Goal: Check status: Check status

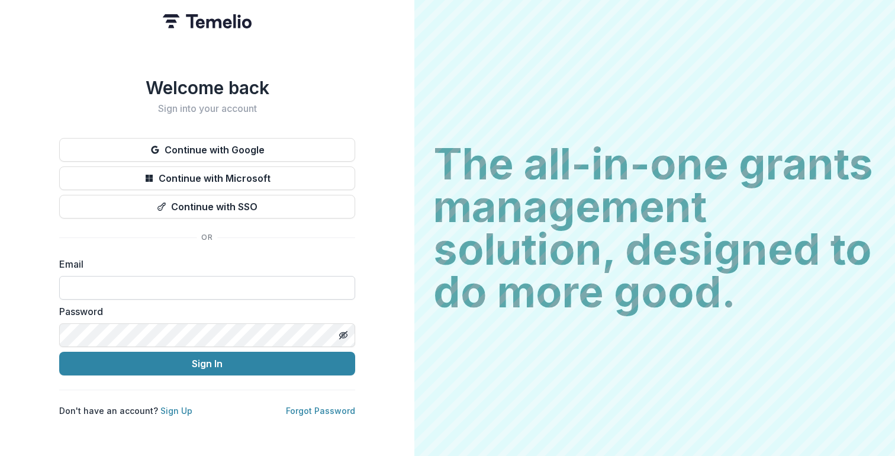
click at [178, 284] on input at bounding box center [207, 288] width 296 height 24
type input "**********"
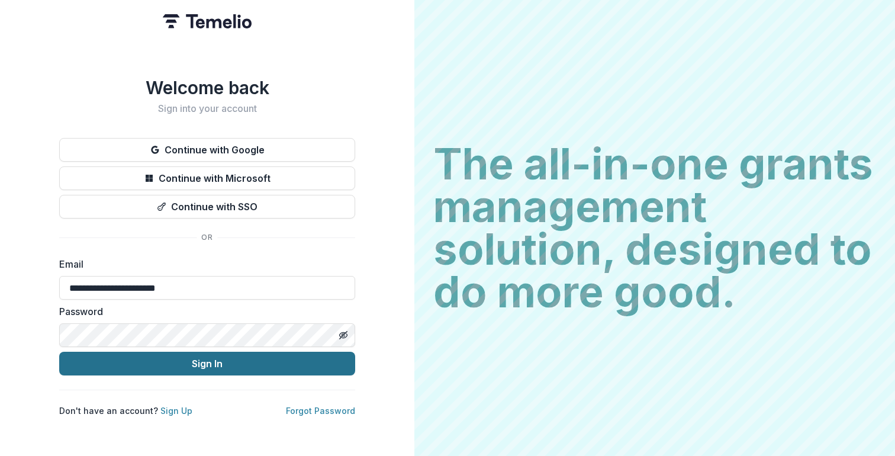
click at [163, 360] on button "Sign In" at bounding box center [207, 364] width 296 height 24
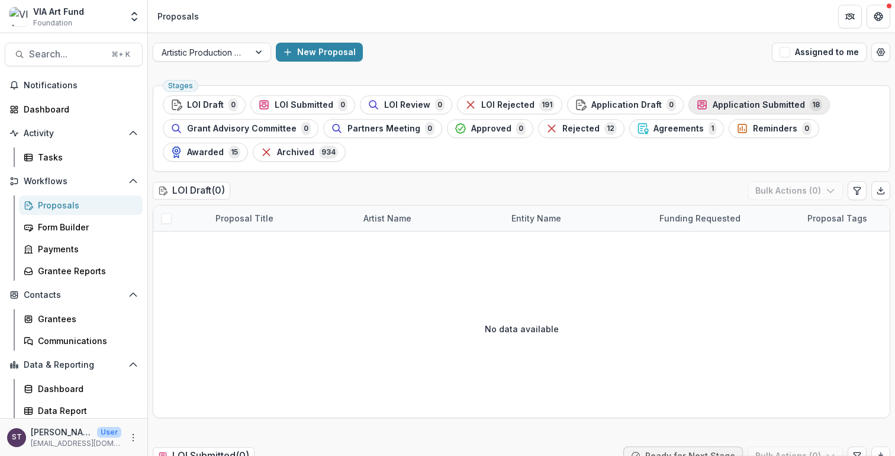
click at [715, 105] on span "Application Submitted" at bounding box center [759, 105] width 92 height 10
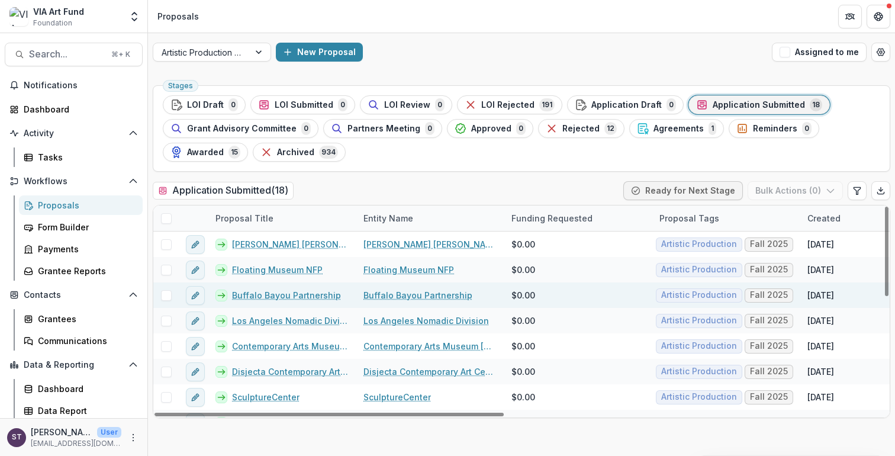
click at [308, 291] on link "Buffalo Bayou Partnership" at bounding box center [286, 295] width 109 height 12
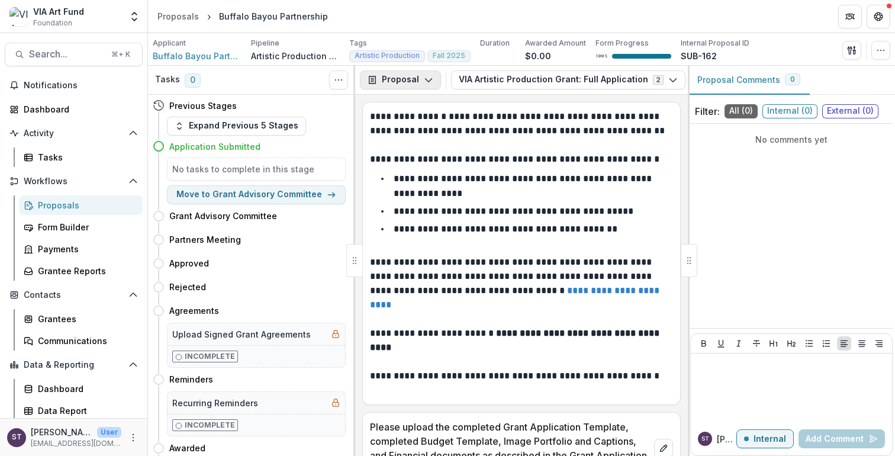
click at [425, 79] on polyline "button" at bounding box center [428, 81] width 7 height 4
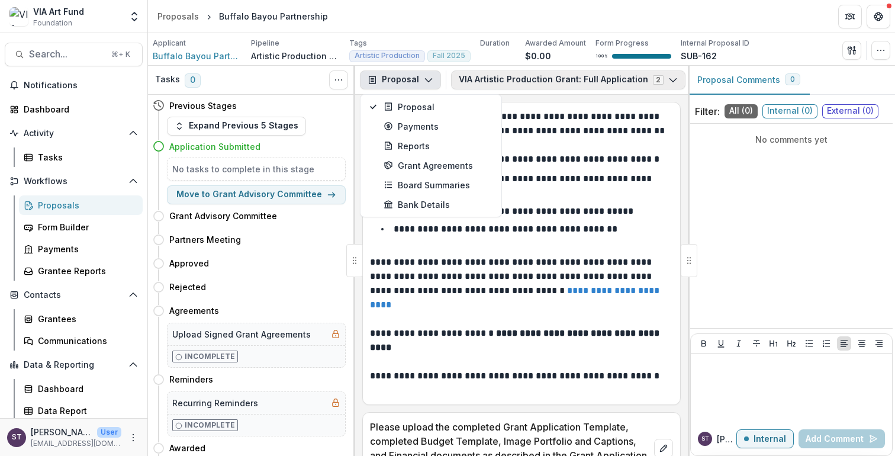
click at [508, 79] on button "VIA Artistic Production Grant: Full Application 2" at bounding box center [568, 79] width 234 height 19
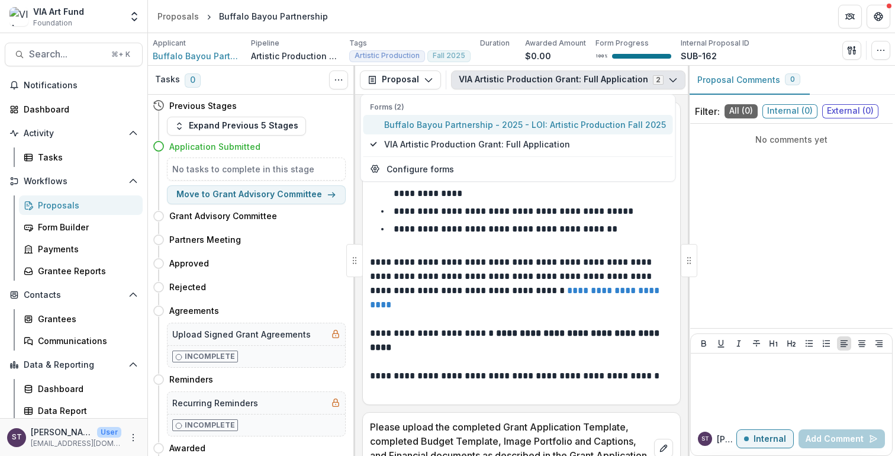
click at [467, 128] on span "Buffalo Bayou Partnership - 2025 - LOI: Artistic Production Fall 2025" at bounding box center [525, 124] width 282 height 12
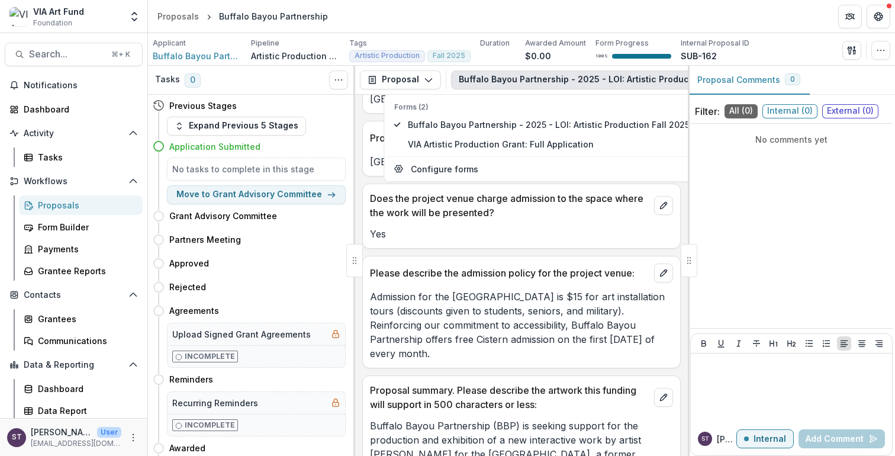
scroll to position [968, 0]
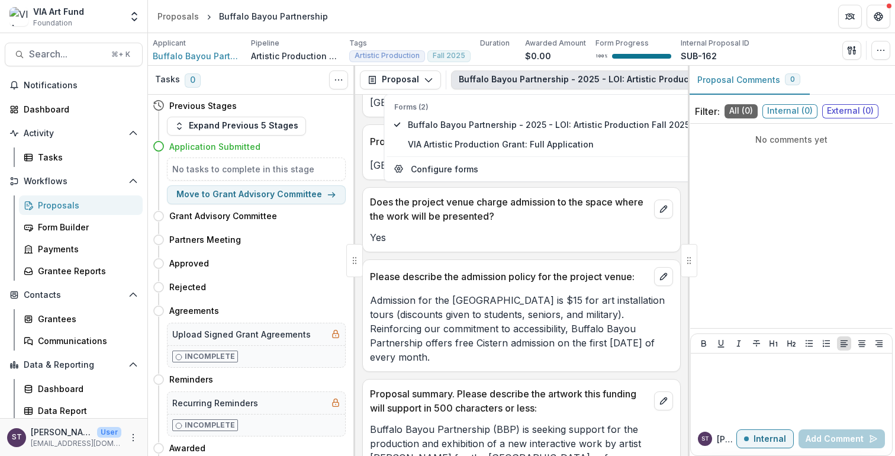
click at [788, 15] on header "Proposals Buffalo Bayou Partnership" at bounding box center [521, 16] width 747 height 33
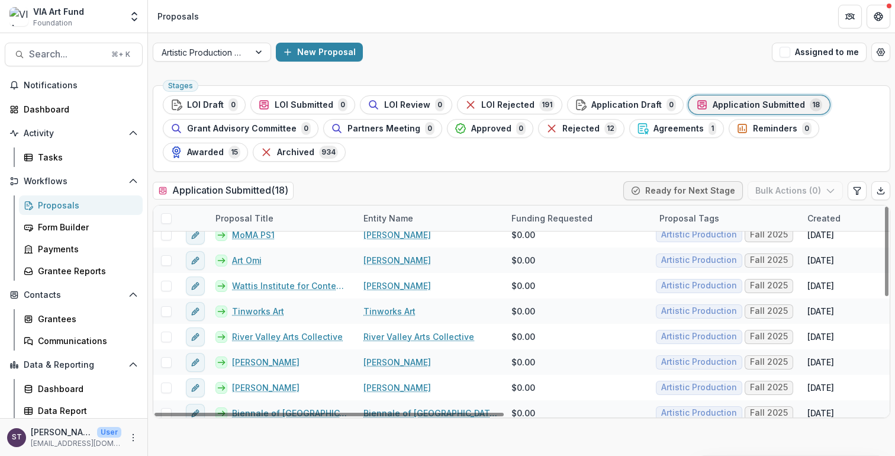
scroll to position [272, 0]
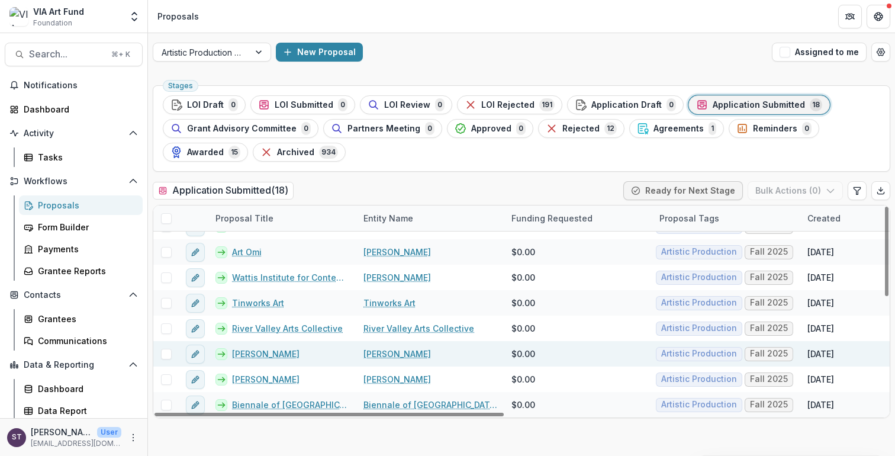
click at [288, 354] on link "Mary Ellen Strom" at bounding box center [266, 354] width 68 height 12
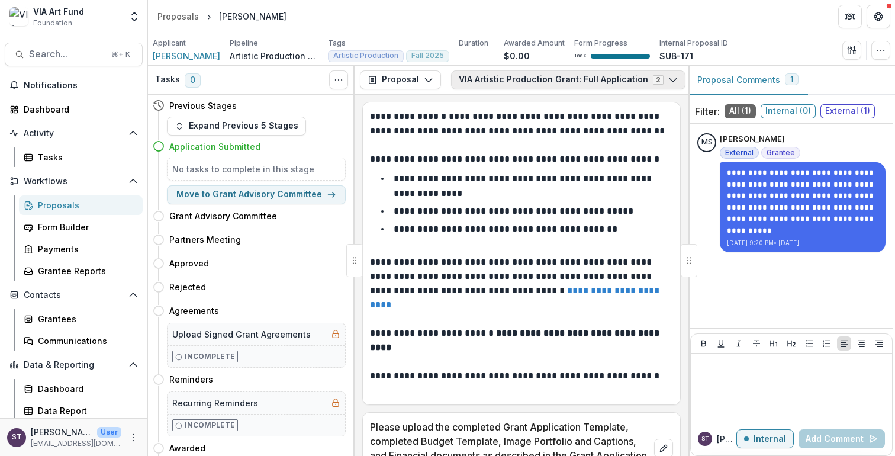
click at [602, 75] on button "VIA Artistic Production Grant: Full Application 2" at bounding box center [568, 79] width 234 height 19
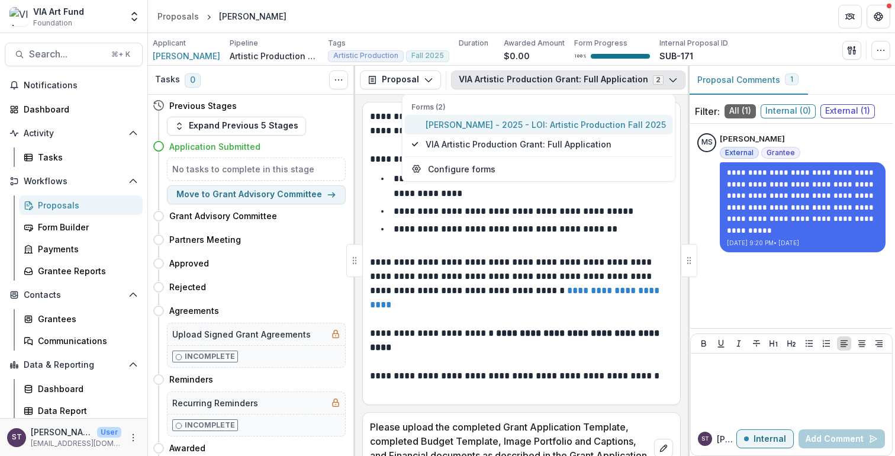
click at [542, 123] on span "Mary Ellen Strom - 2025 - LOI: Artistic Production Fall 2025" at bounding box center [546, 124] width 240 height 12
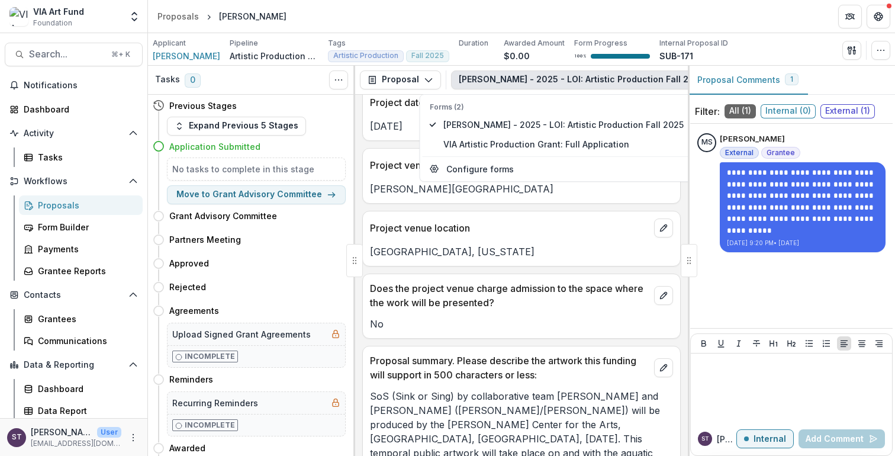
scroll to position [722, 0]
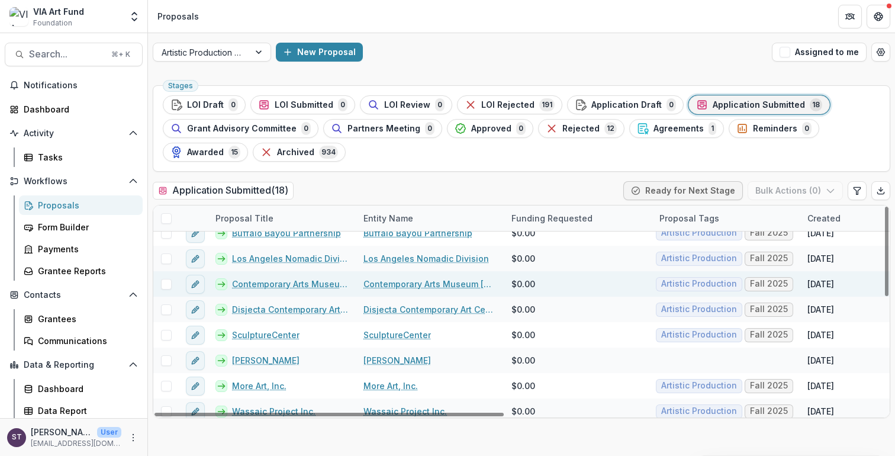
scroll to position [68, 0]
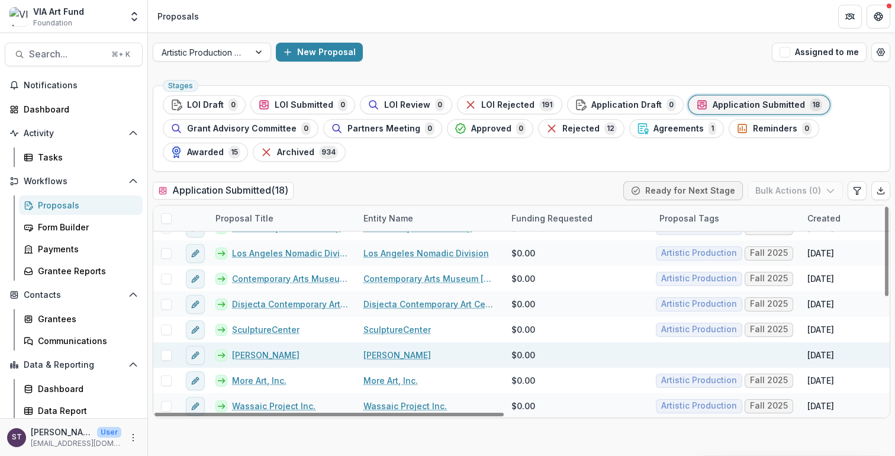
click at [269, 356] on link "Amie Siegel" at bounding box center [266, 355] width 68 height 12
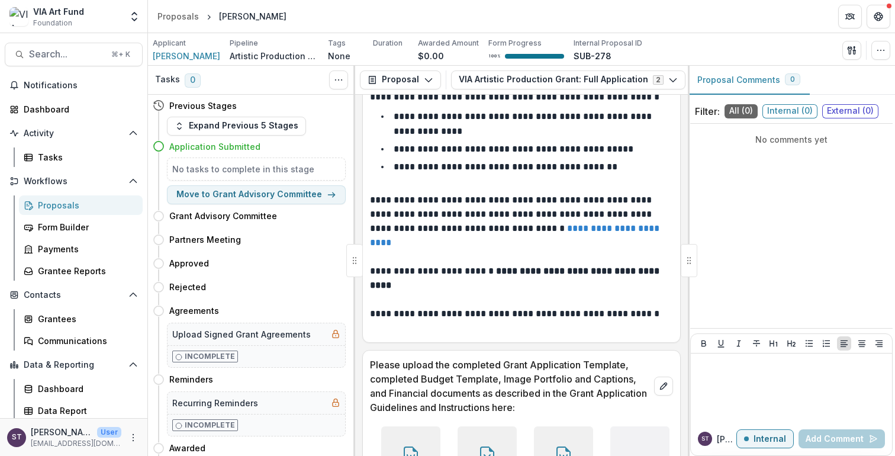
scroll to position [165, 0]
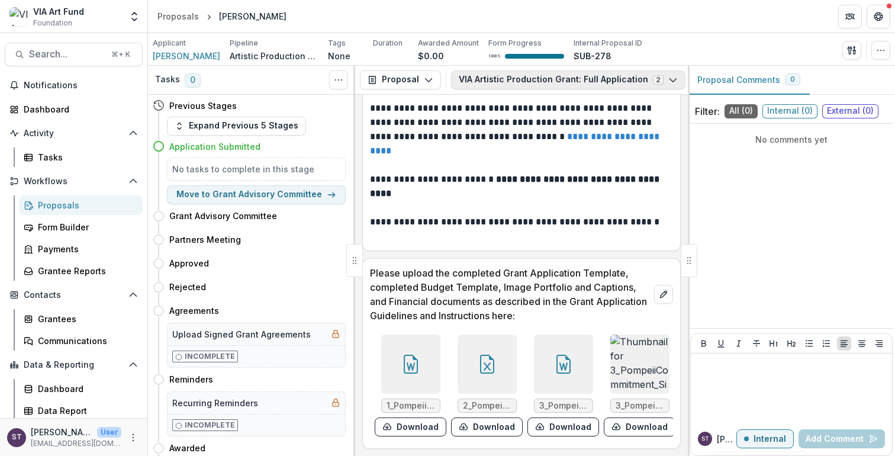
click at [553, 81] on button "VIA Artistic Production Grant: Full Application 2" at bounding box center [568, 79] width 234 height 19
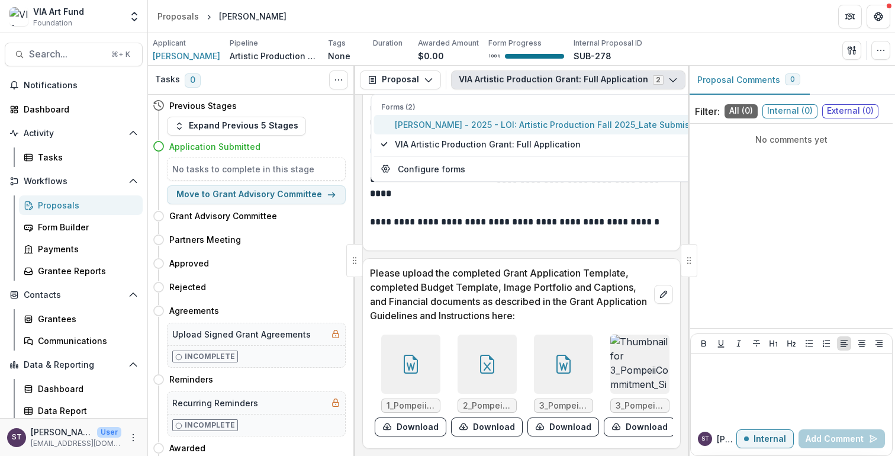
click at [527, 125] on span "Amie Siegel - 2025 - LOI: Artistic Production Fall 2025_Late Submission" at bounding box center [551, 124] width 313 height 12
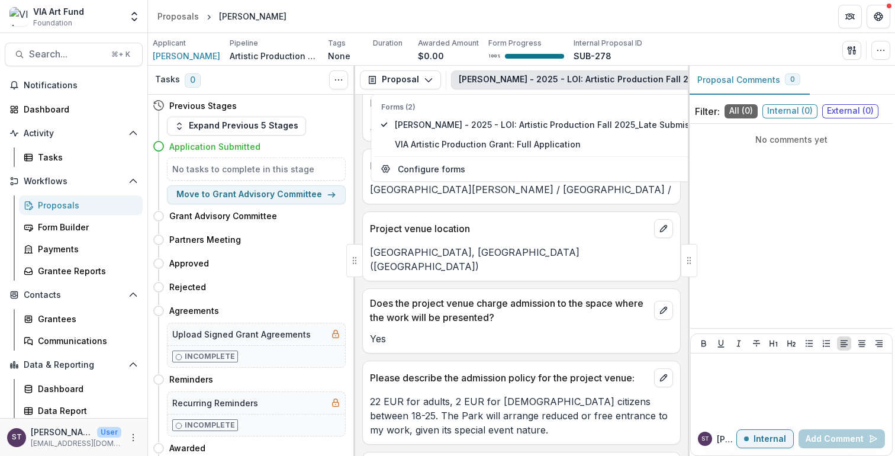
scroll to position [707, 0]
